Goal: Book appointment/travel/reservation

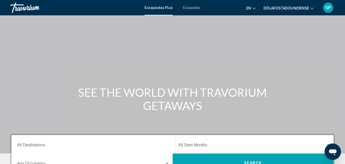
scroll to position [123, 0]
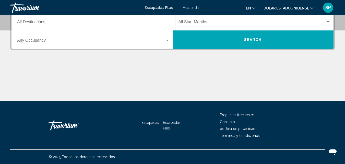
click at [141, 36] on div "Occupancy Any Occupancy" at bounding box center [93, 40] width 153 height 16
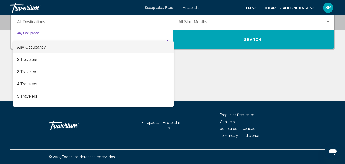
scroll to position [117, 0]
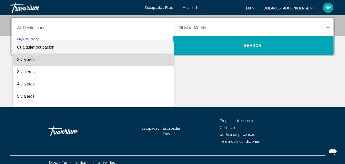
click at [112, 55] on span "2 viajeros" at bounding box center [93, 59] width 153 height 12
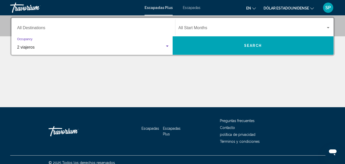
click at [262, 31] on span "Widget de búsqueda" at bounding box center [253, 29] width 148 height 5
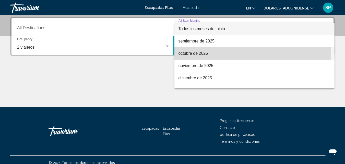
click at [244, 52] on span "octubre de 2025" at bounding box center [255, 53] width 152 height 12
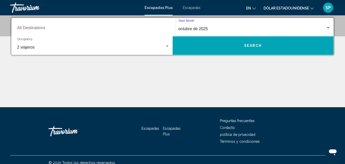
click at [254, 44] on span "Search" at bounding box center [253, 46] width 18 height 4
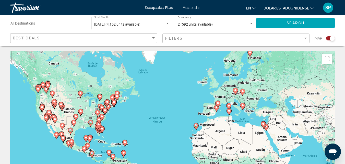
click at [218, 102] on image "Contenido principal" at bounding box center [217, 102] width 3 height 3
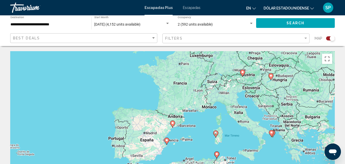
click at [173, 123] on image "Contenido principal" at bounding box center [172, 122] width 3 height 3
type input "**********"
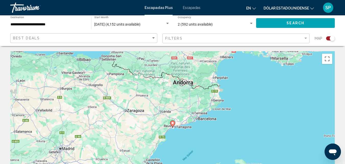
click at [173, 123] on image "Contenido principal" at bounding box center [172, 122] width 3 height 3
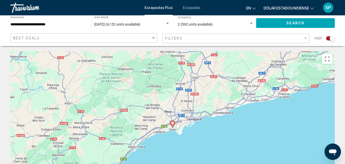
click at [173, 124] on image "Contenido principal" at bounding box center [172, 122] width 3 height 3
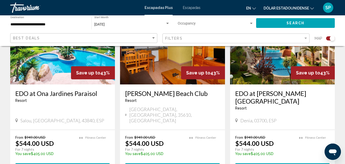
scroll to position [215, 0]
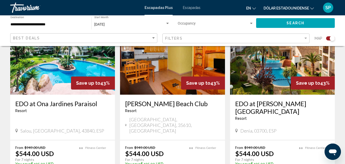
click at [253, 8] on icon "Cambiar idioma" at bounding box center [254, 8] width 4 height 2
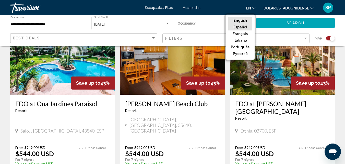
click at [245, 30] on button "Español" at bounding box center [240, 27] width 24 height 7
